Goal: Transaction & Acquisition: Purchase product/service

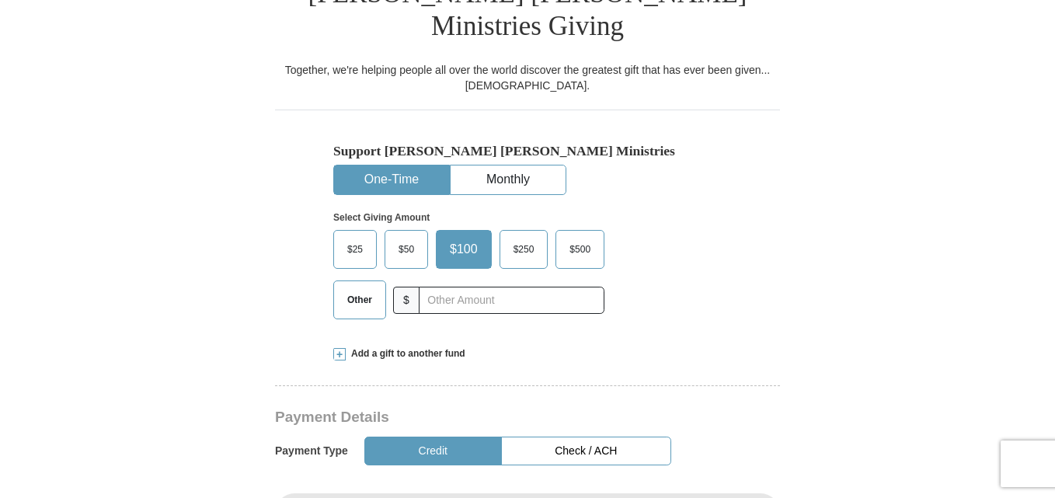
scroll to position [434, 0]
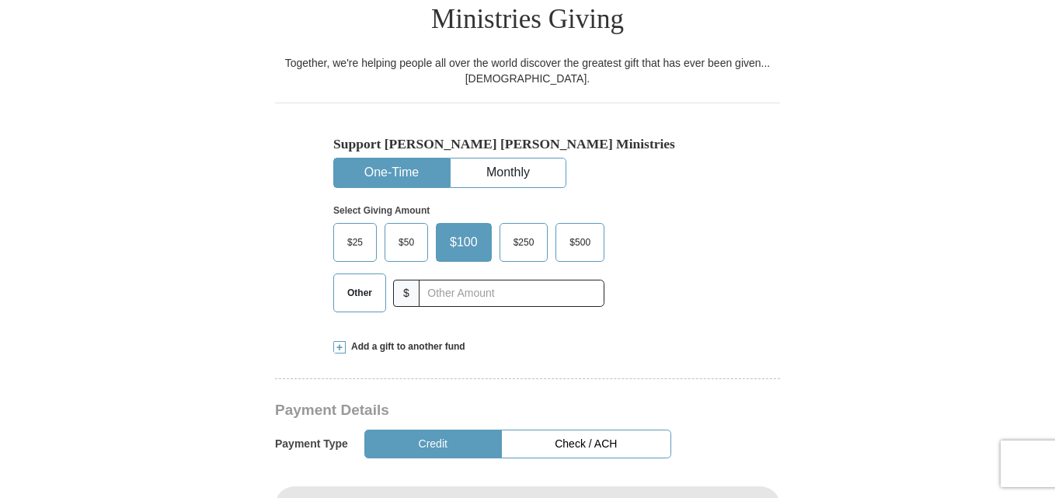
click at [354, 231] on span "$25" at bounding box center [355, 242] width 31 height 23
click at [0, 0] on input "$25" at bounding box center [0, 0] width 0 height 0
click at [438, 430] on button "Credit" at bounding box center [434, 444] width 138 height 29
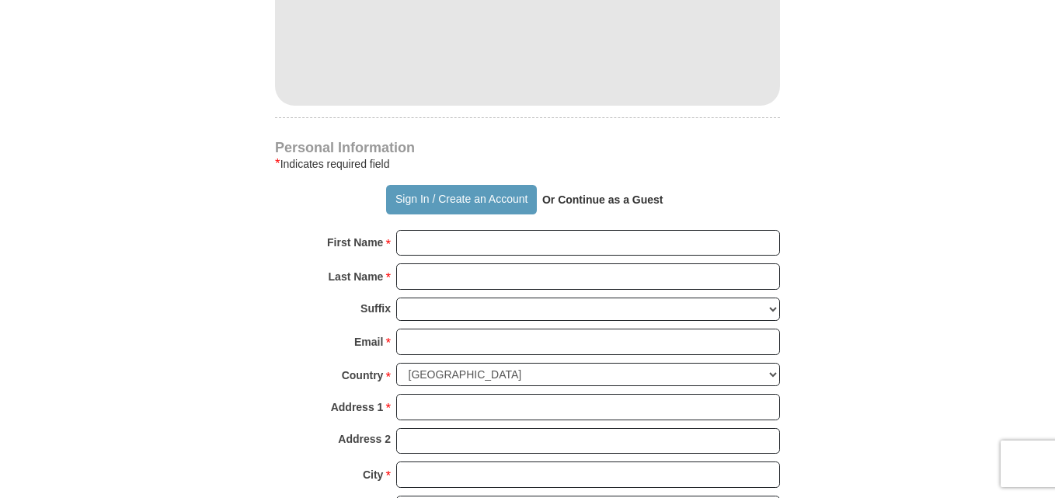
scroll to position [988, 0]
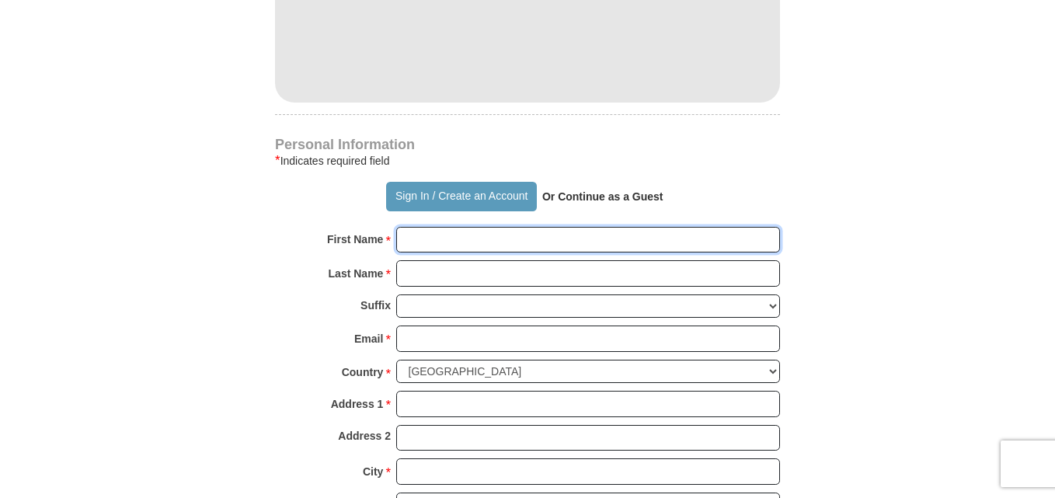
click at [412, 227] on input "First Name *" at bounding box center [588, 240] width 384 height 26
type input "Hope"
type input "Bond"
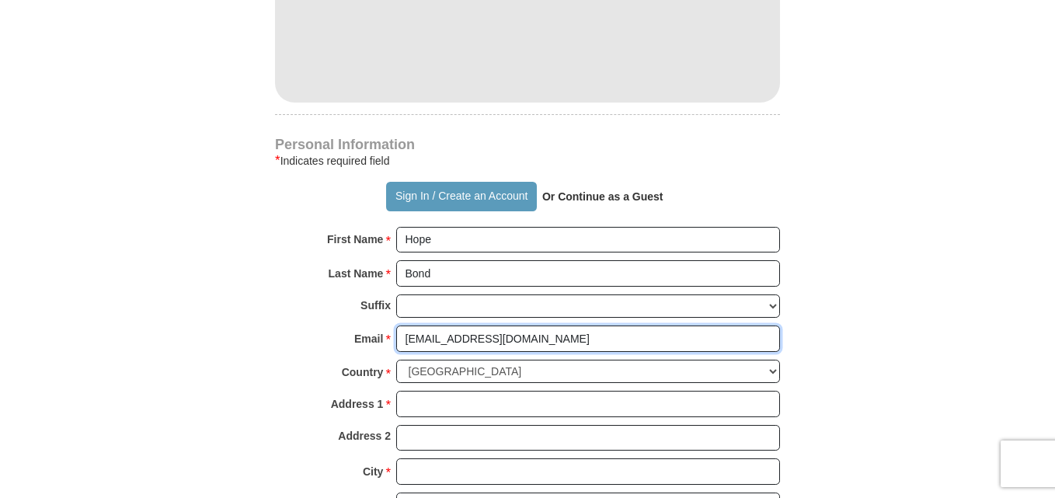
type input "[EMAIL_ADDRESS][DOMAIN_NAME]"
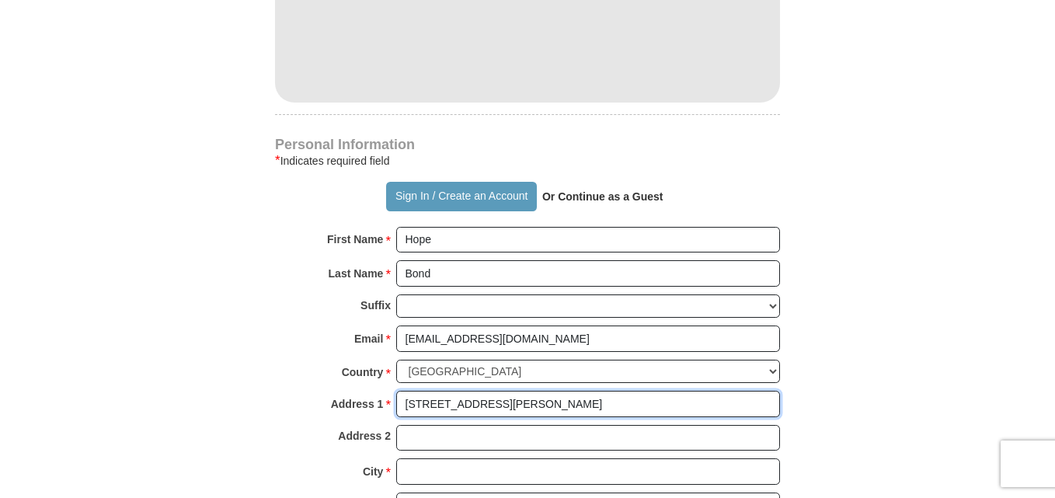
type input "[STREET_ADDRESS][PERSON_NAME]"
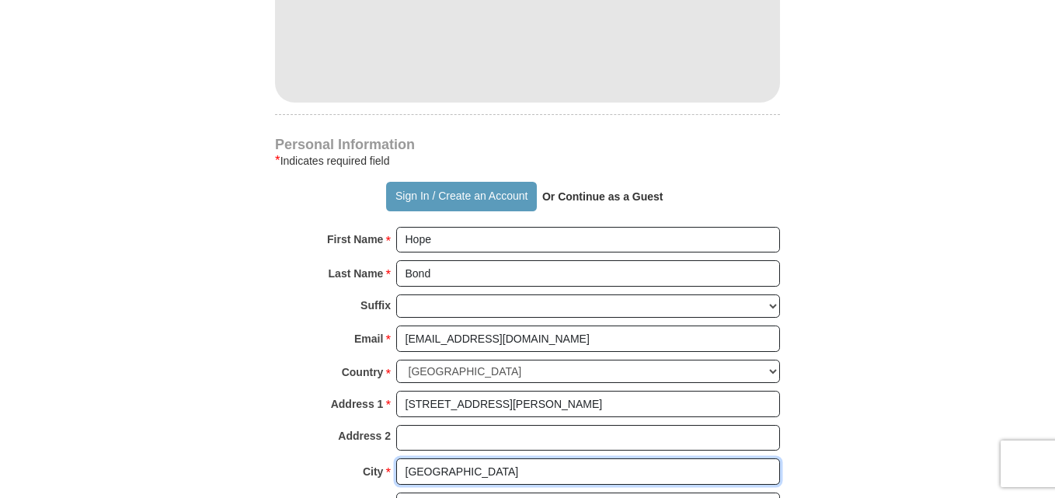
type input "[GEOGRAPHIC_DATA]"
click at [773, 493] on select "Choose [US_STATE] [US_STATE] [US_STATE] [US_STATE] [US_STATE] Armed Forces Amer…" at bounding box center [588, 505] width 384 height 24
select select "SC"
click at [396, 493] on select "Choose [US_STATE] [US_STATE] [US_STATE] [US_STATE] [US_STATE] Armed Forces Amer…" at bounding box center [588, 505] width 384 height 24
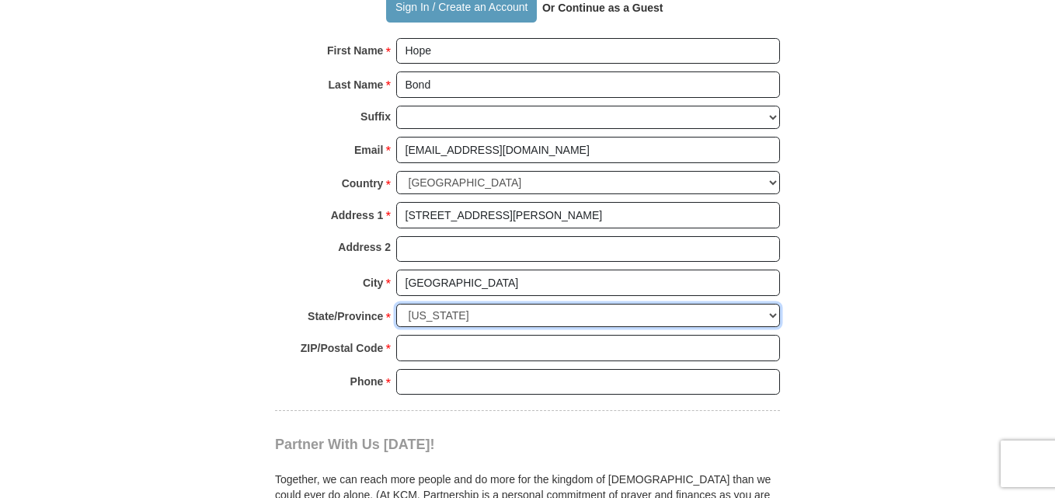
scroll to position [1181, 0]
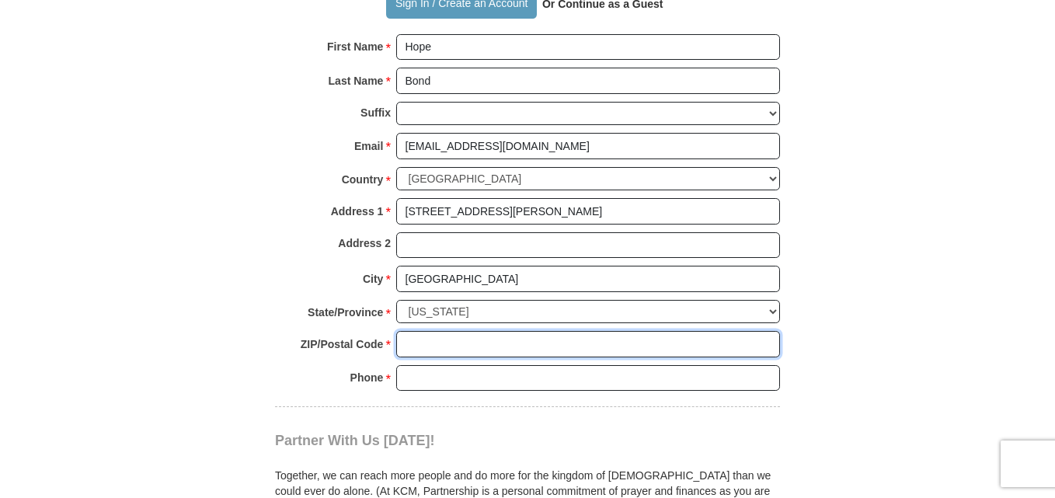
click at [413, 331] on input "ZIP/Postal Code *" at bounding box center [588, 344] width 384 height 26
type input "29316"
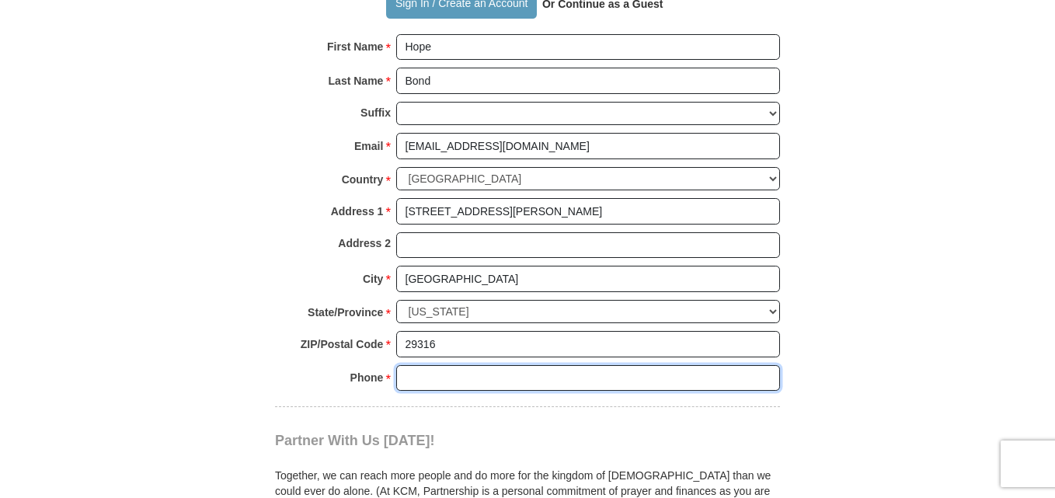
click at [412, 365] on input "Phone * *" at bounding box center [588, 378] width 384 height 26
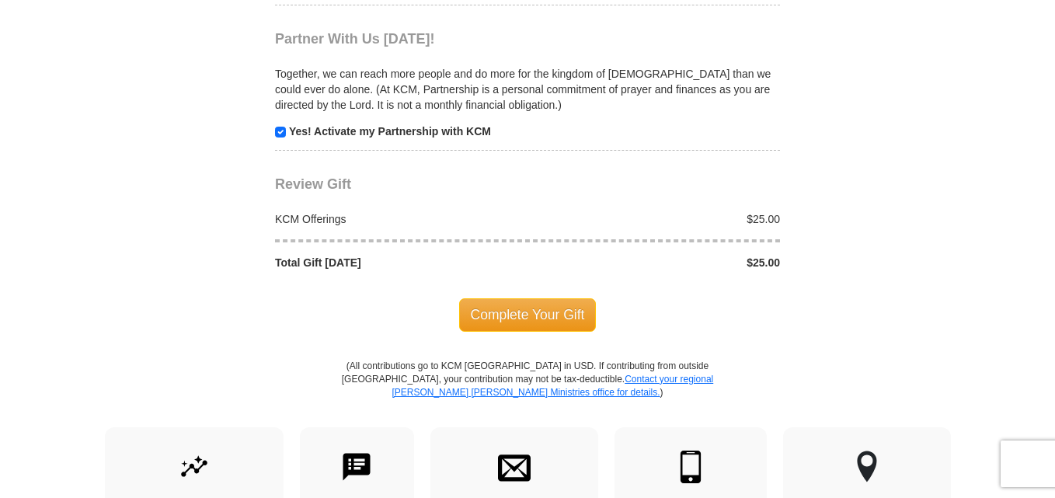
scroll to position [1583, 0]
type input "8645782841"
click at [538, 298] on span "Complete Your Gift" at bounding box center [528, 314] width 138 height 33
